Goal: Task Accomplishment & Management: Use online tool/utility

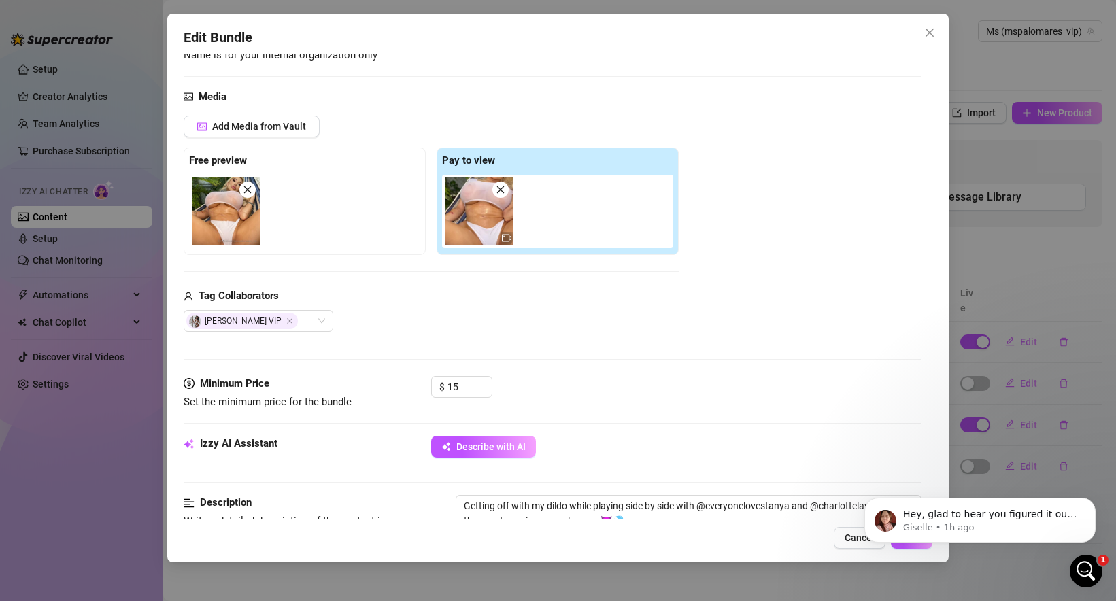
scroll to position [106, 0]
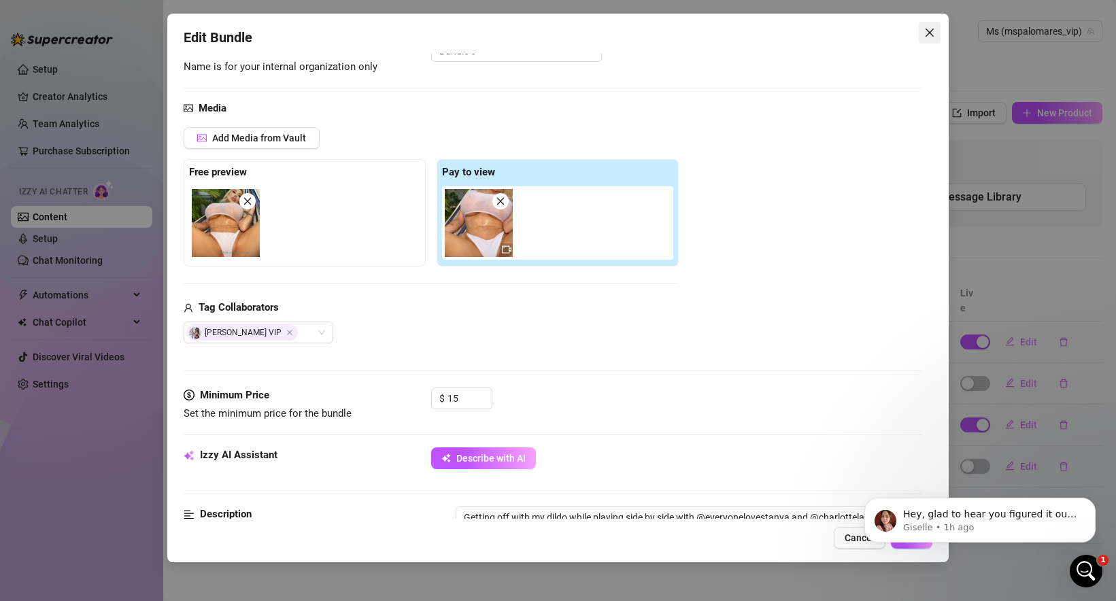
click at [933, 31] on icon "close" at bounding box center [929, 32] width 11 height 11
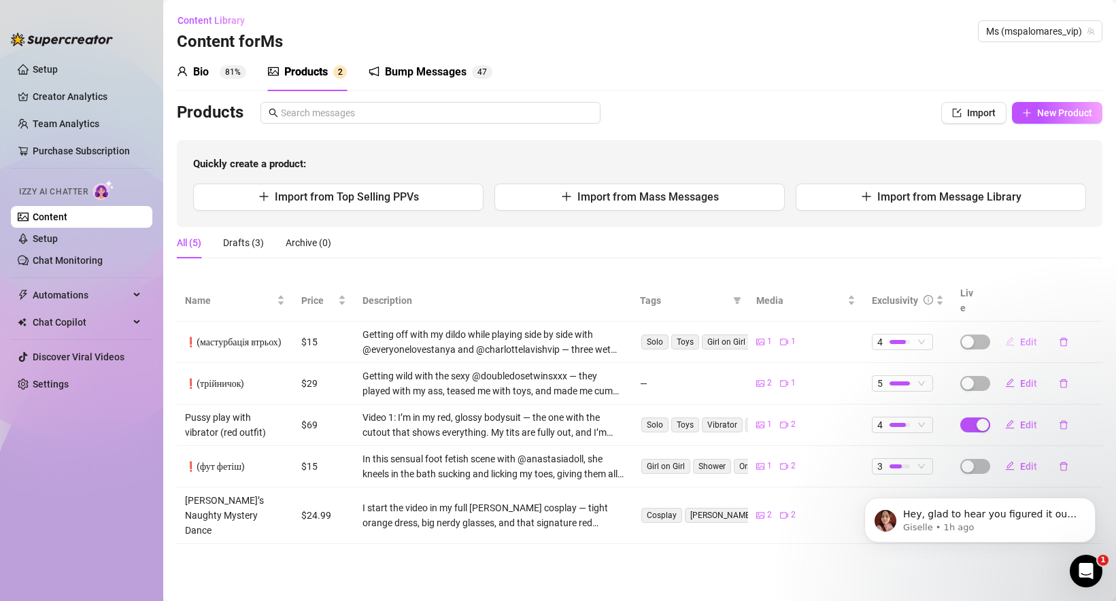
click at [1018, 331] on button "Edit" at bounding box center [1021, 342] width 54 height 22
type textarea "Type your message here..."
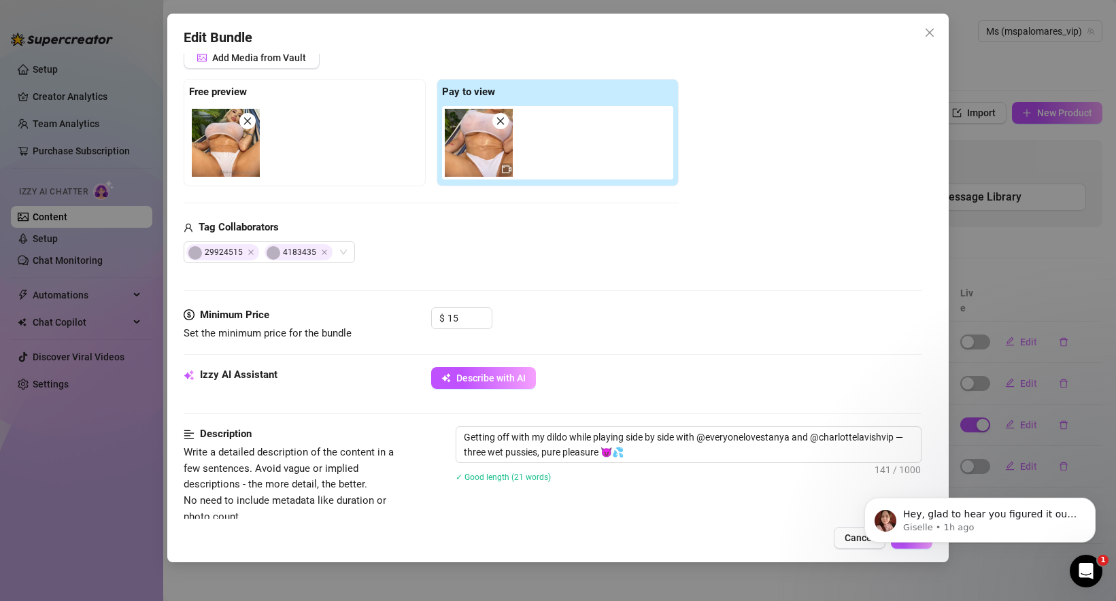
scroll to position [194, 0]
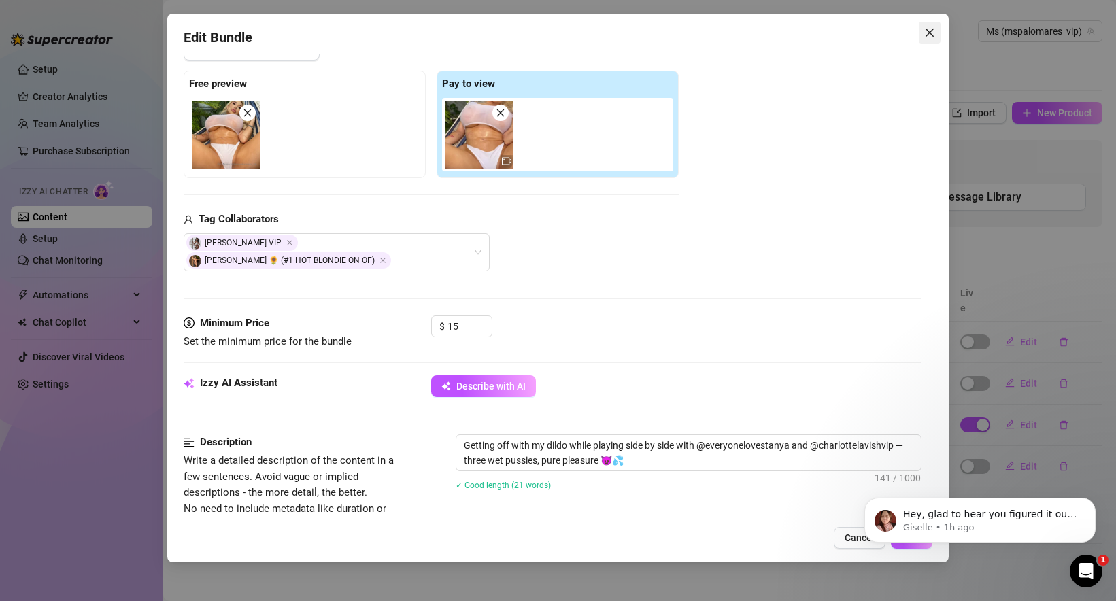
click at [929, 31] on icon "close" at bounding box center [929, 32] width 11 height 11
